Goal: Entertainment & Leisure: Browse casually

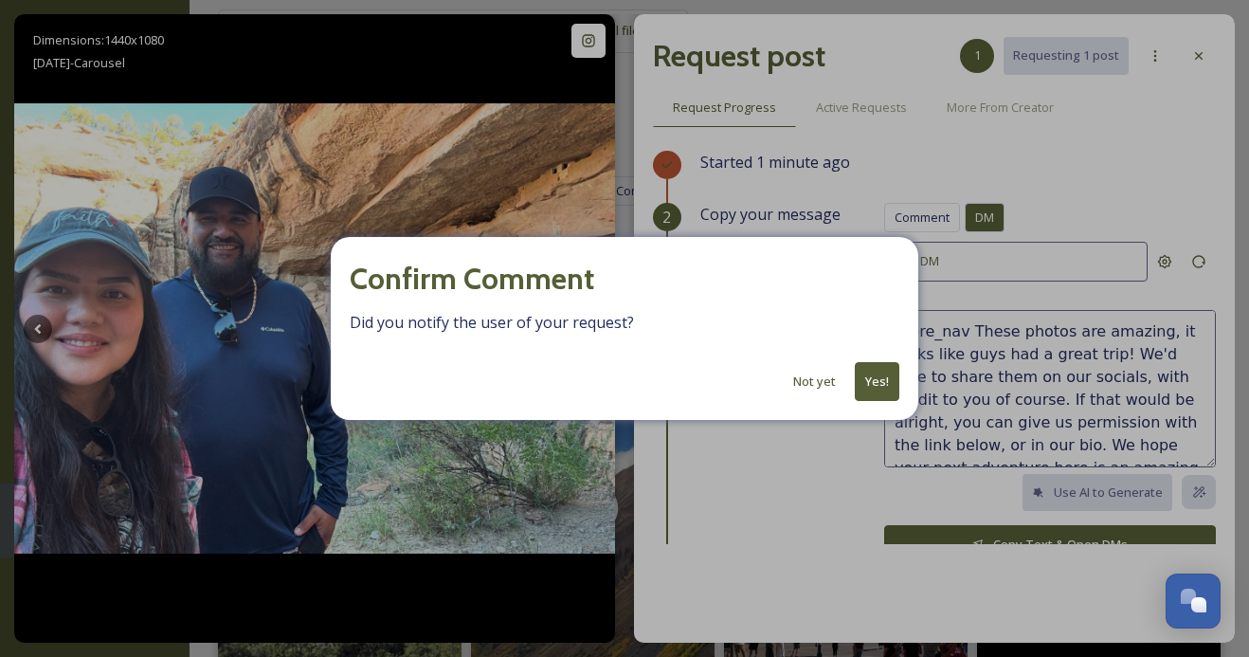
scroll to position [275, 0]
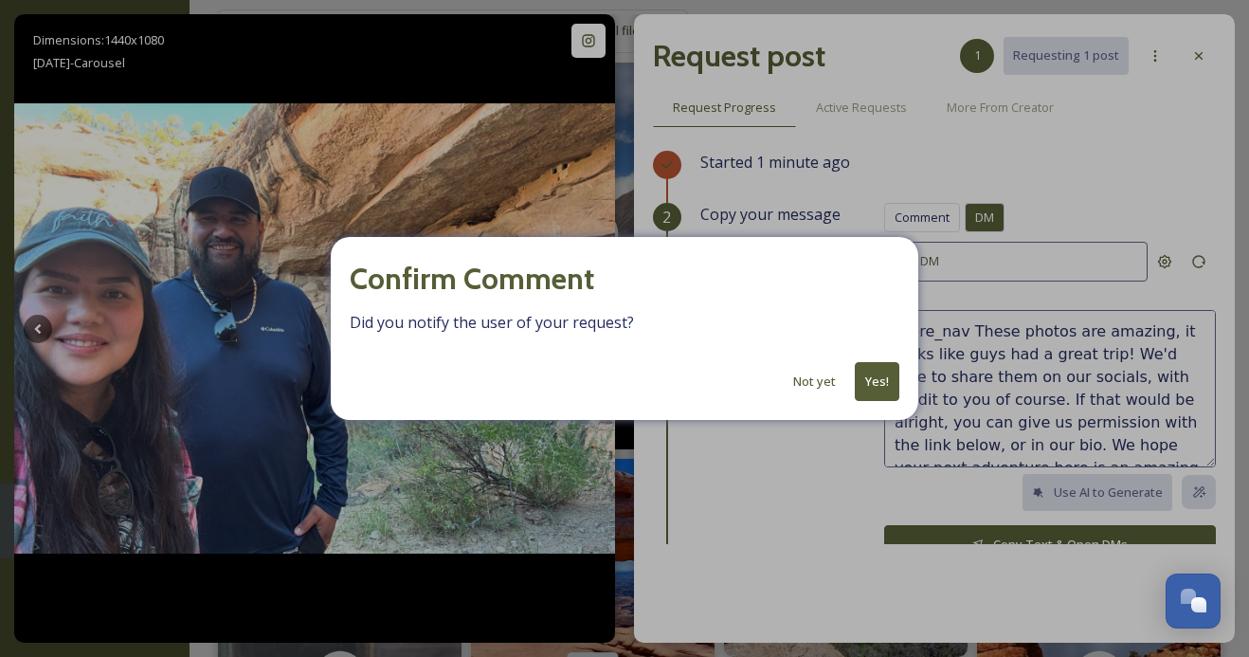
click at [871, 378] on button "Yes!" at bounding box center [877, 381] width 45 height 39
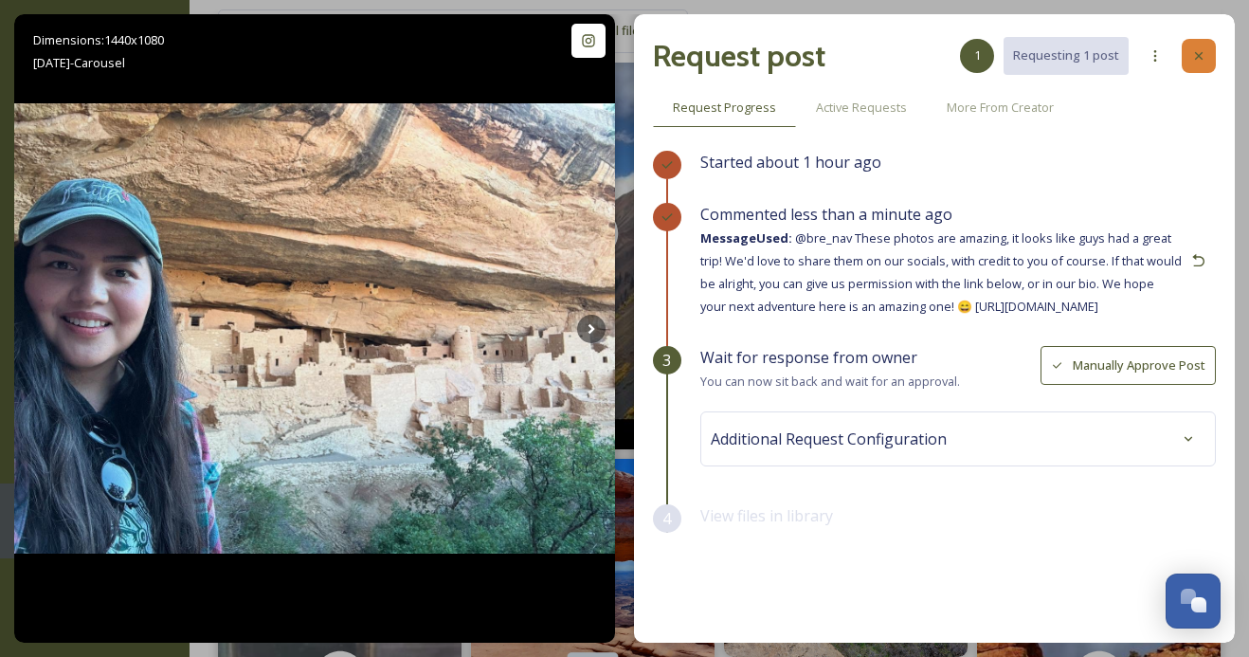
click at [1201, 50] on icon at bounding box center [1198, 55] width 15 height 15
